Goal: Task Accomplishment & Management: Complete application form

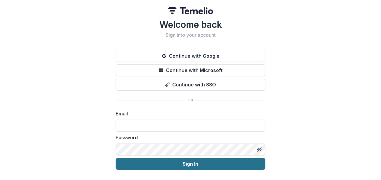
type input "**********"
click at [154, 169] on button "Sign In" at bounding box center [190, 164] width 150 height 12
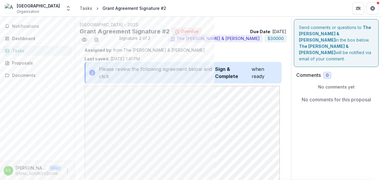
scroll to position [171, 0]
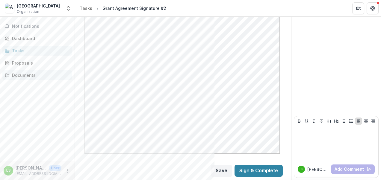
click at [25, 77] on div "Documents" at bounding box center [39, 75] width 55 height 6
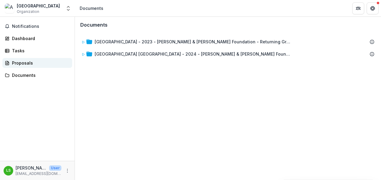
click at [24, 63] on div "Proposals" at bounding box center [39, 63] width 55 height 6
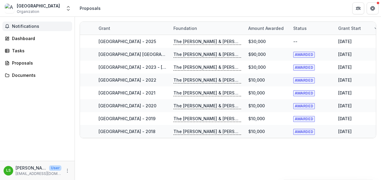
click at [20, 26] on span "Notifications" at bounding box center [41, 26] width 58 height 5
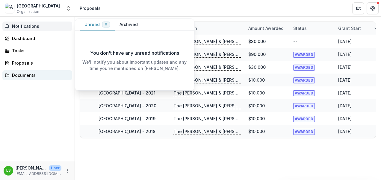
click at [16, 79] on link "Documents" at bounding box center [37, 75] width 70 height 10
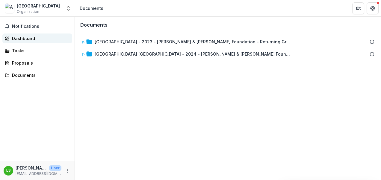
click at [21, 38] on div "Dashboard" at bounding box center [39, 38] width 55 height 6
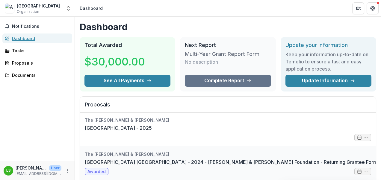
scroll to position [1, 0]
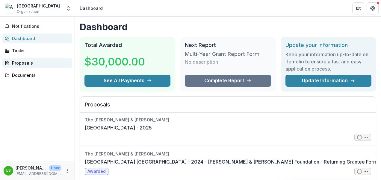
click at [47, 63] on div "Proposals" at bounding box center [39, 63] width 55 height 6
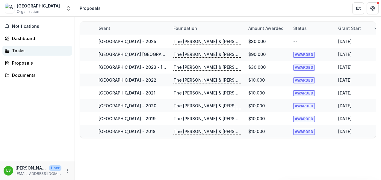
click at [32, 46] on link "Tasks" at bounding box center [37, 51] width 70 height 10
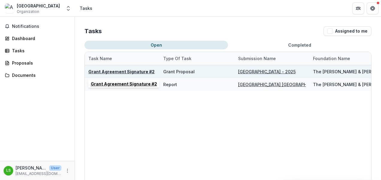
click at [109, 73] on u "Grant Agreement Signature #2" at bounding box center [121, 71] width 66 height 5
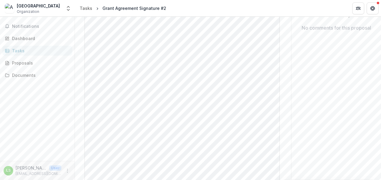
scroll to position [171, 0]
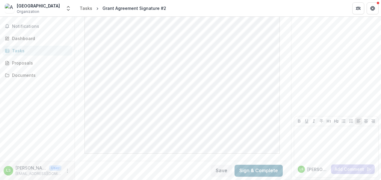
click at [254, 171] on button "Sign & Complete" at bounding box center [258, 171] width 48 height 12
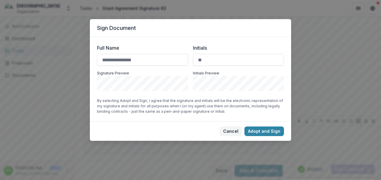
click at [223, 130] on button "Cancel" at bounding box center [230, 132] width 22 height 10
